Goal: Task Accomplishment & Management: Complete application form

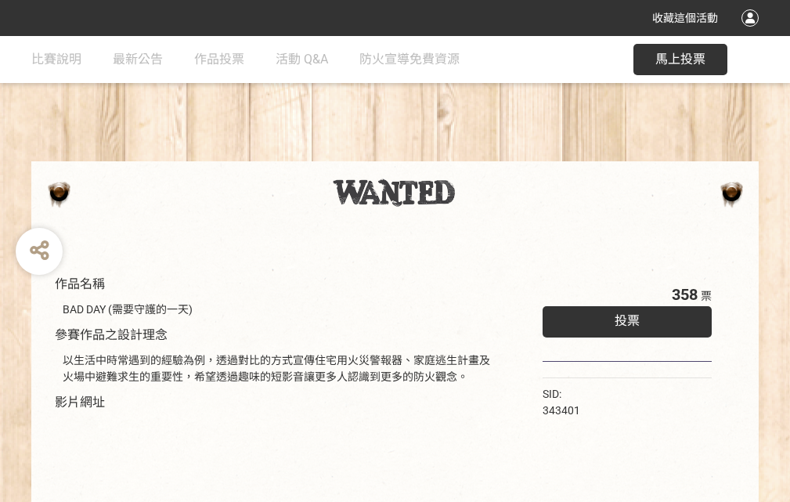
click at [753, 33] on div "收藏這個活動" at bounding box center [395, 18] width 790 height 36
click at [490, 154] on div "作品名稱 BAD DAY (需要守護的一天) 參賽作品之設計理念 以生活中時常遇到的經驗為例，透過對比的方式宣傳住宅用火災警報器、家庭逃生計畫及火場中避難求生…" at bounding box center [395, 365] width 790 height 659
click at [624, 317] on span "投票" at bounding box center [627, 320] width 25 height 15
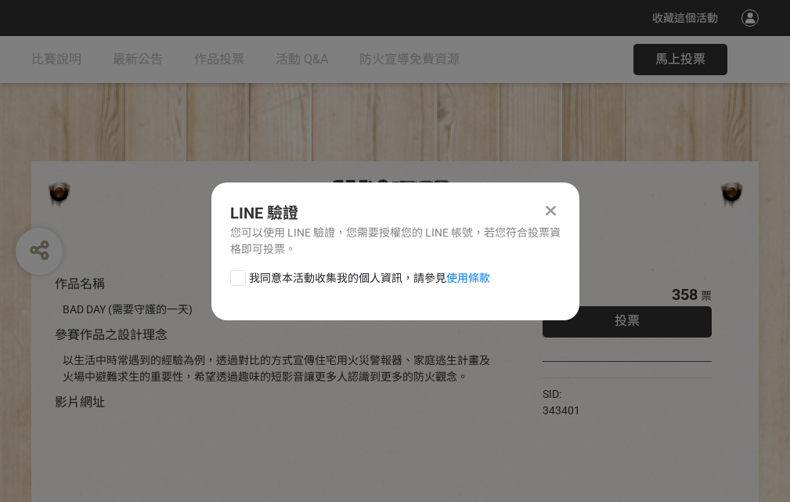
click at [237, 275] on div at bounding box center [238, 278] width 16 height 16
checkbox input "true"
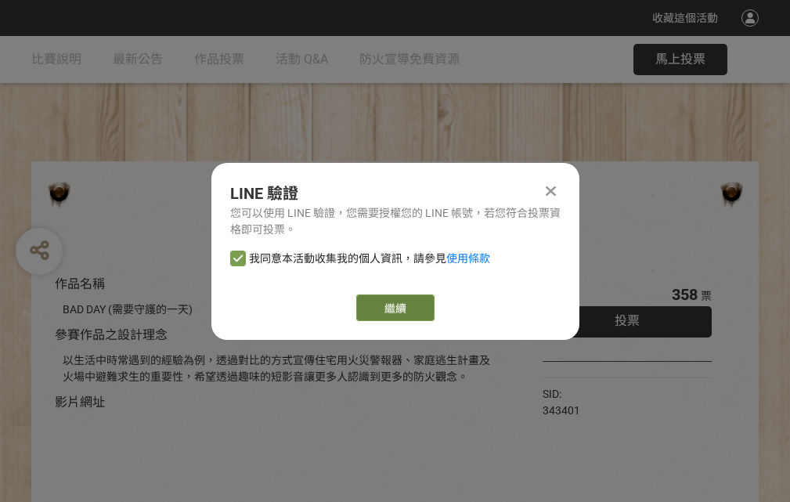
click at [394, 308] on link "繼續" at bounding box center [395, 308] width 78 height 27
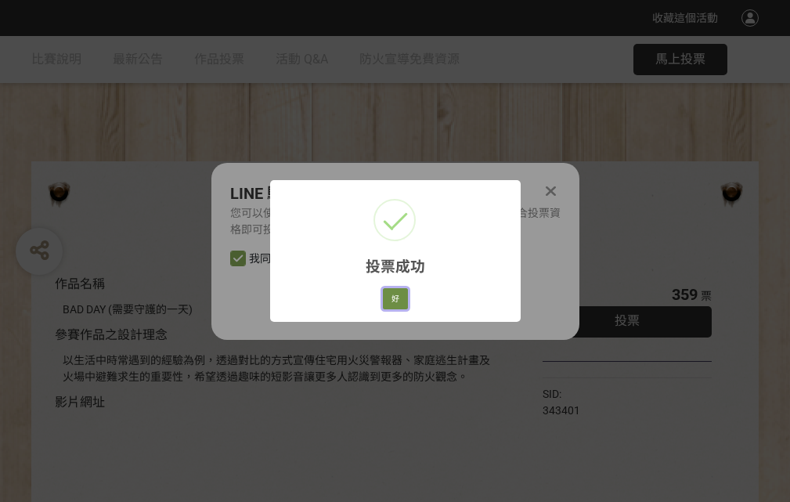
click at [391, 296] on button "好" at bounding box center [395, 299] width 25 height 22
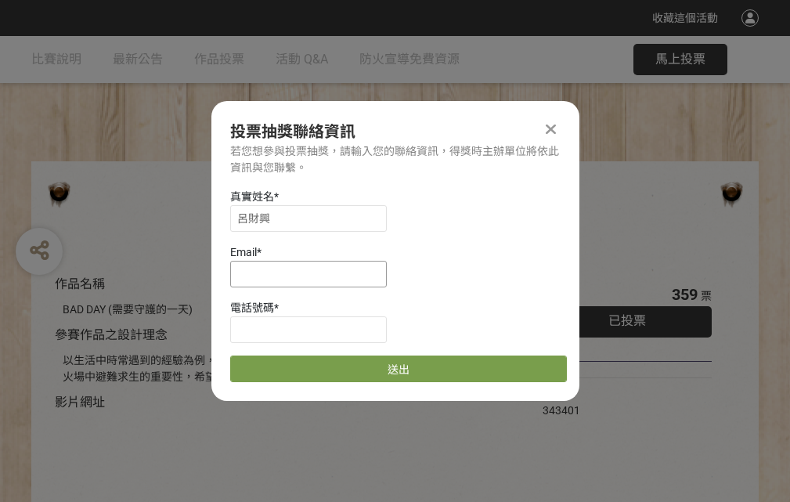
click at [313, 273] on input at bounding box center [308, 274] width 157 height 27
type input "[EMAIL_ADDRESS][DOMAIN_NAME]"
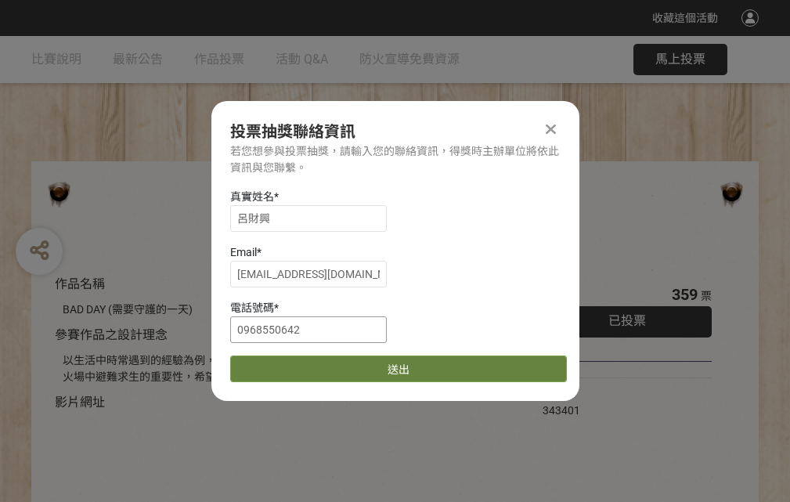
type input "0968550642"
click at [275, 363] on button "送出" at bounding box center [398, 369] width 337 height 27
